Goal: Task Accomplishment & Management: Use online tool/utility

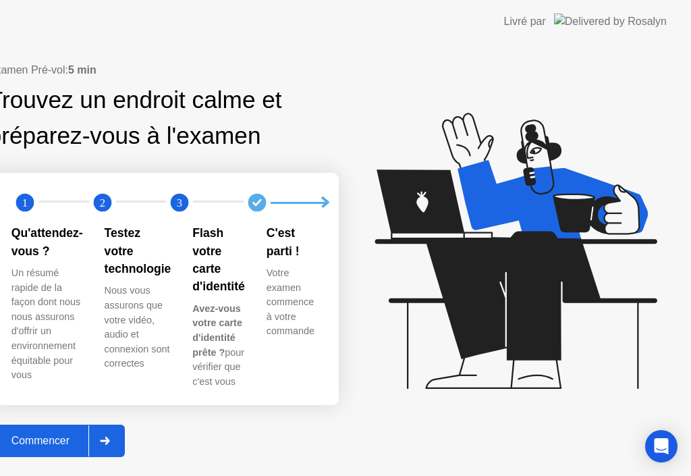
click at [88, 445] on div "Commencer" at bounding box center [41, 441] width 96 height 12
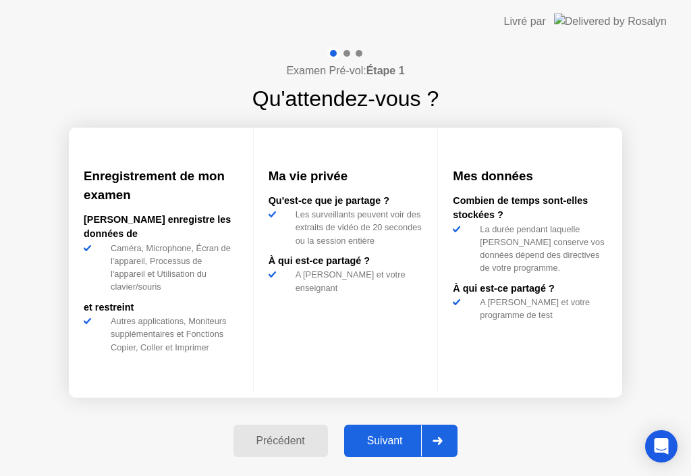
click at [409, 435] on div "Suivant" at bounding box center [385, 441] width 74 height 12
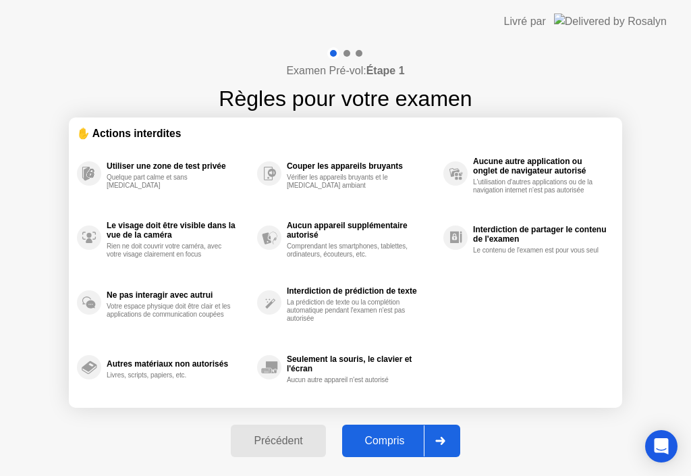
click at [60, 24] on header "Livré par" at bounding box center [345, 21] width 691 height 43
click at [691, 440] on app-layout-with-logo "Livré par Examen Pré-vol: Étape 1 Règles pour votre examen ✋ Actions interdites…" at bounding box center [345, 238] width 691 height 476
